Goal: Communication & Community: Answer question/provide support

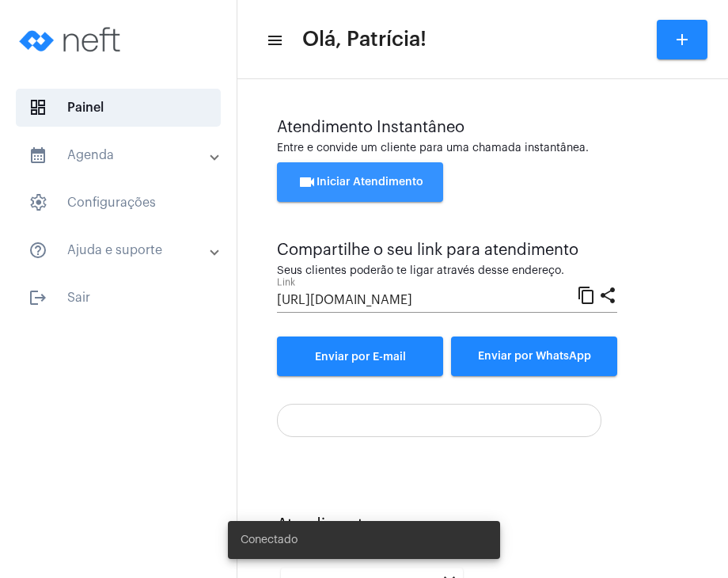
click at [407, 180] on span "videocam Iniciar Atendimento" at bounding box center [361, 181] width 126 height 11
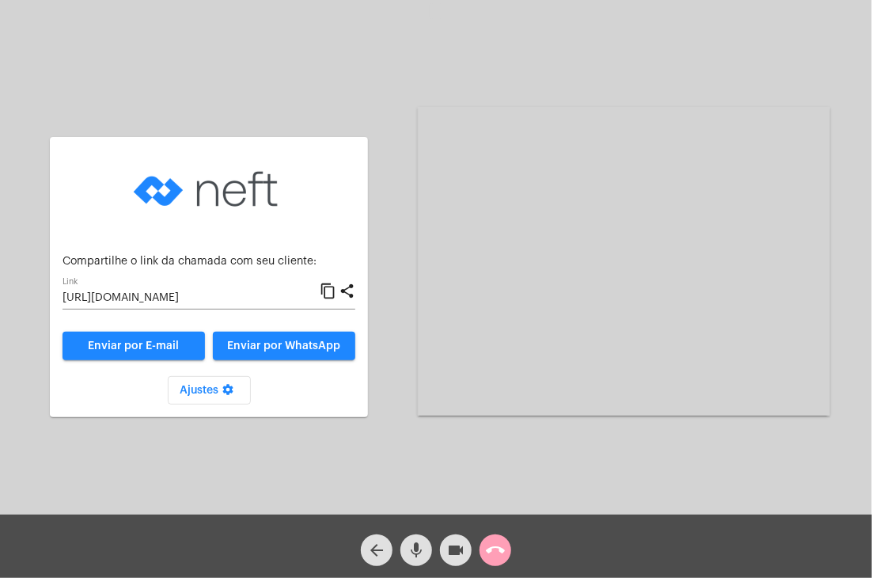
click at [484, 548] on button "call_end" at bounding box center [496, 550] width 32 height 32
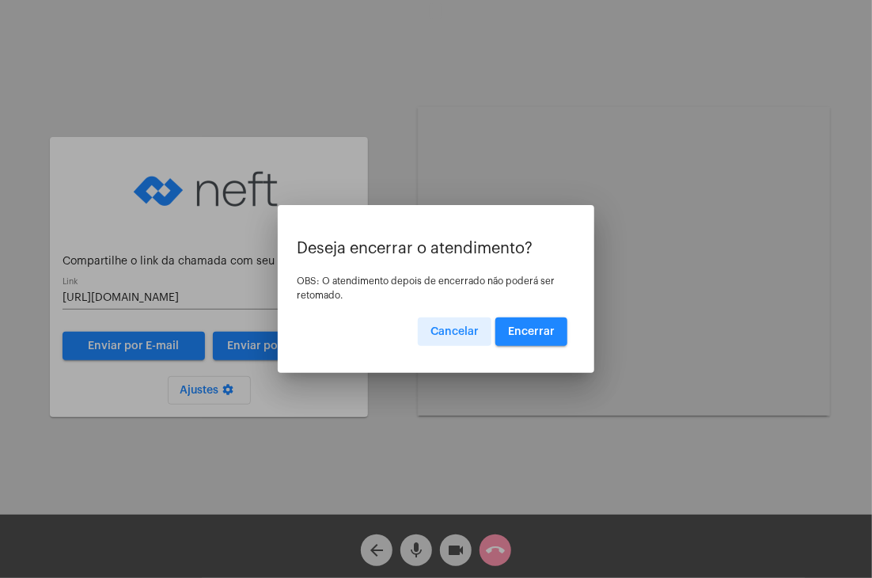
click at [550, 327] on span "Encerrar" at bounding box center [531, 331] width 47 height 11
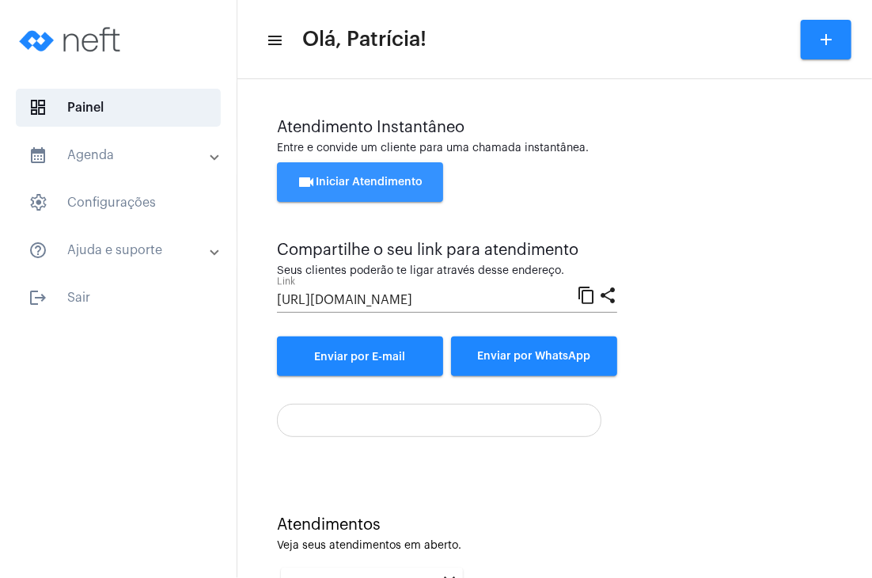
click at [356, 173] on button "videocam Iniciar Atendimento" at bounding box center [360, 182] width 166 height 40
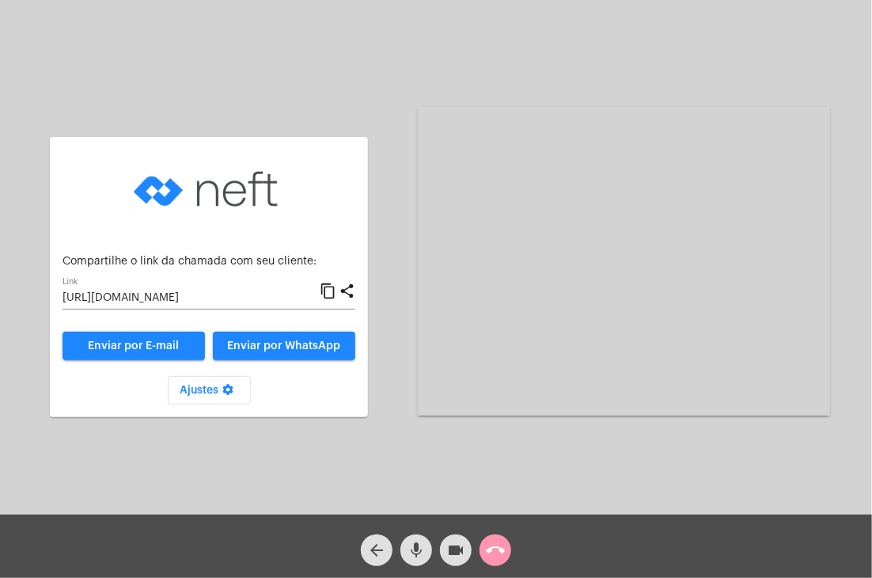
click at [356, 173] on mat-card "Compartilhe o link da chamada com seu cliente: [URL][DOMAIN_NAME] Link content_…" at bounding box center [209, 277] width 318 height 280
click at [131, 295] on input "[URL][DOMAIN_NAME]" at bounding box center [191, 298] width 257 height 13
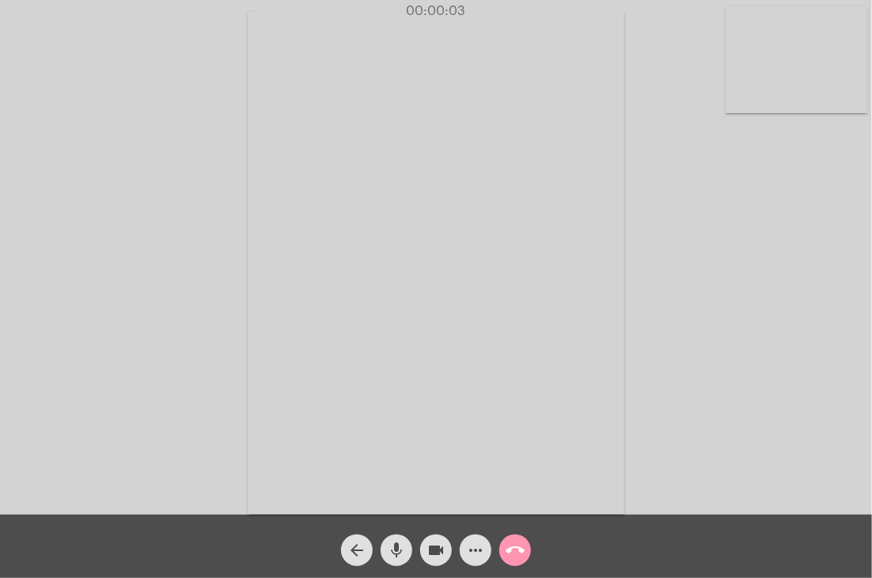
click at [727, 100] on video at bounding box center [797, 59] width 142 height 107
click at [524, 178] on video at bounding box center [539, 261] width 535 height 401
